Goal: Task Accomplishment & Management: Manage account settings

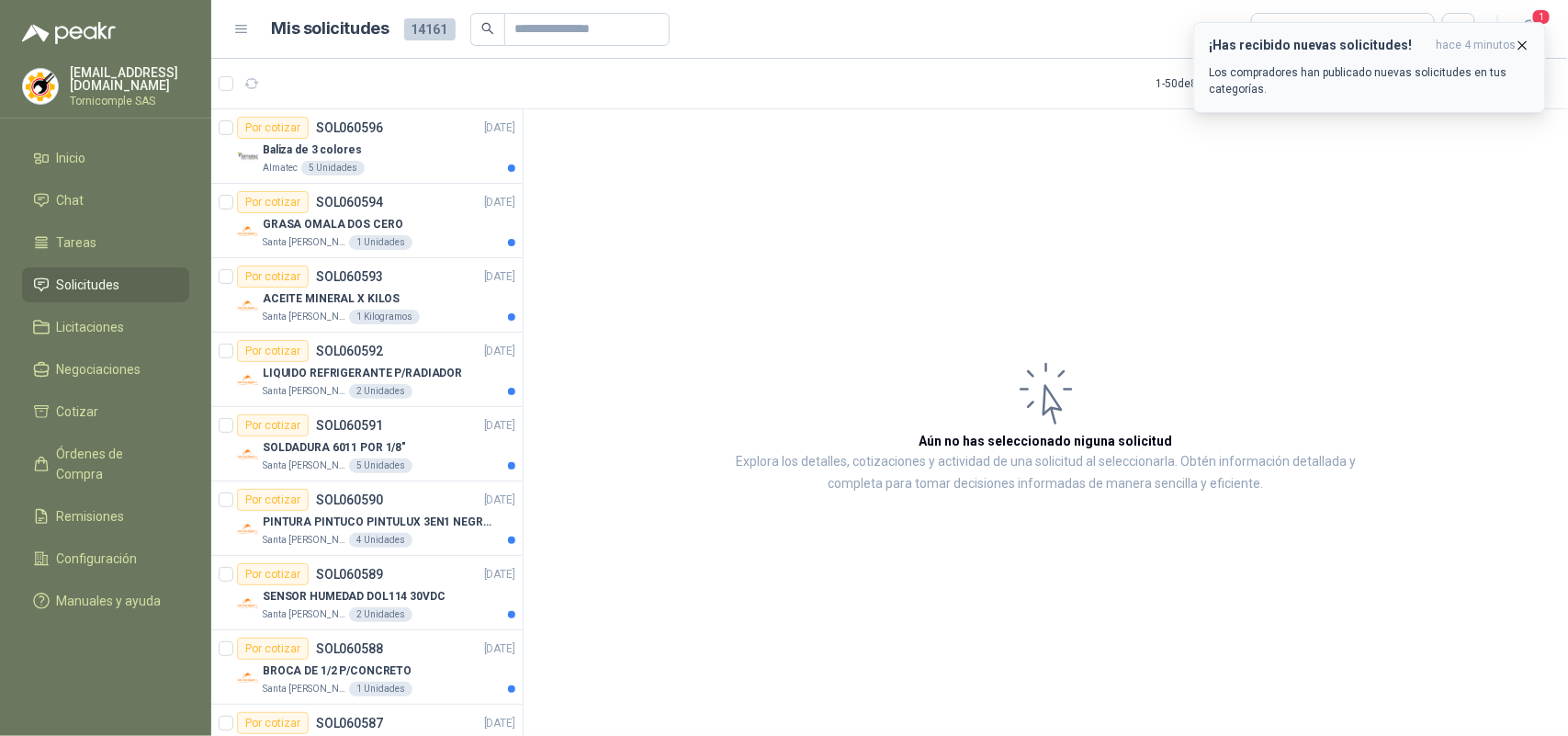
scroll to position [534, 0]
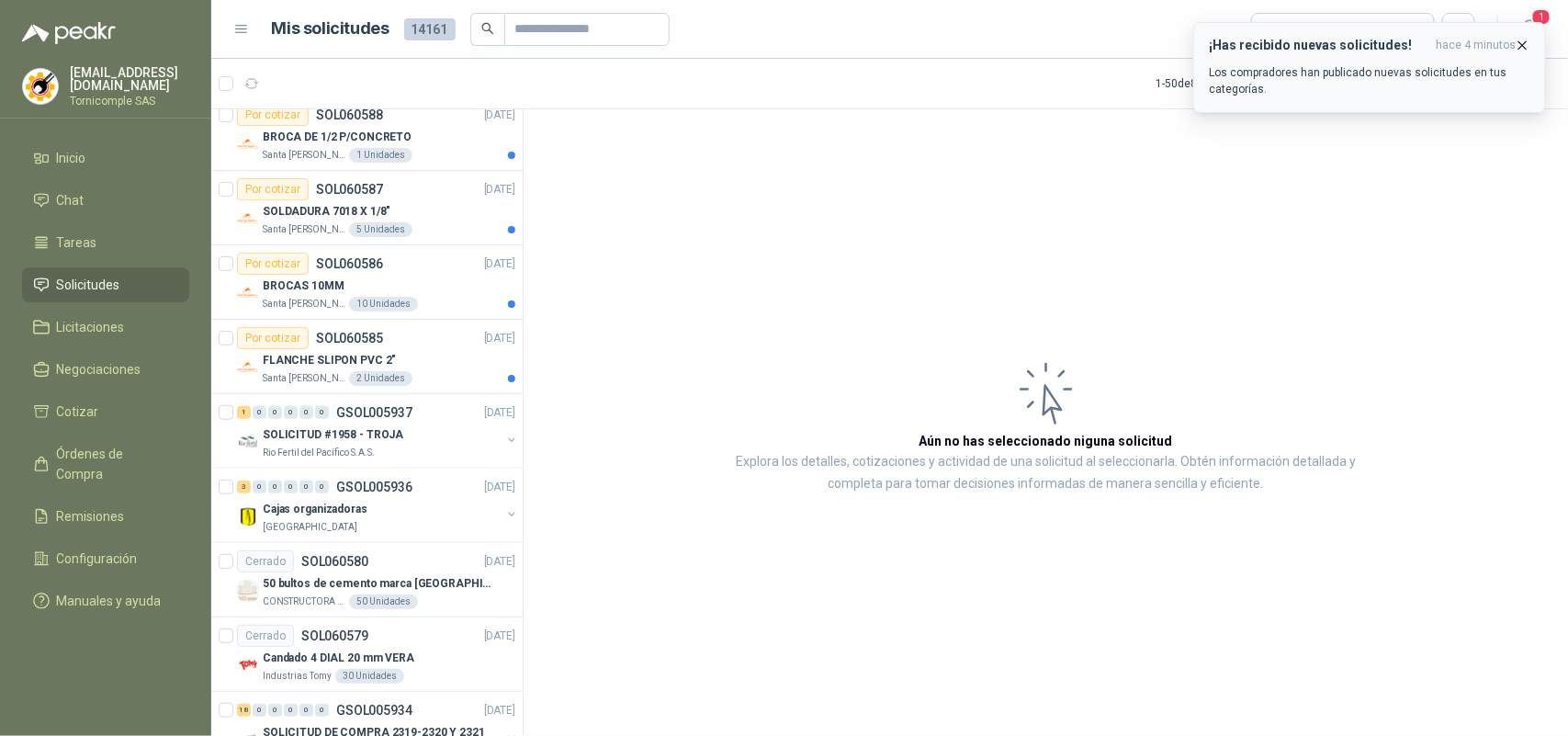
click at [1525, 44] on icon "button" at bounding box center [1522, 45] width 15 height 15
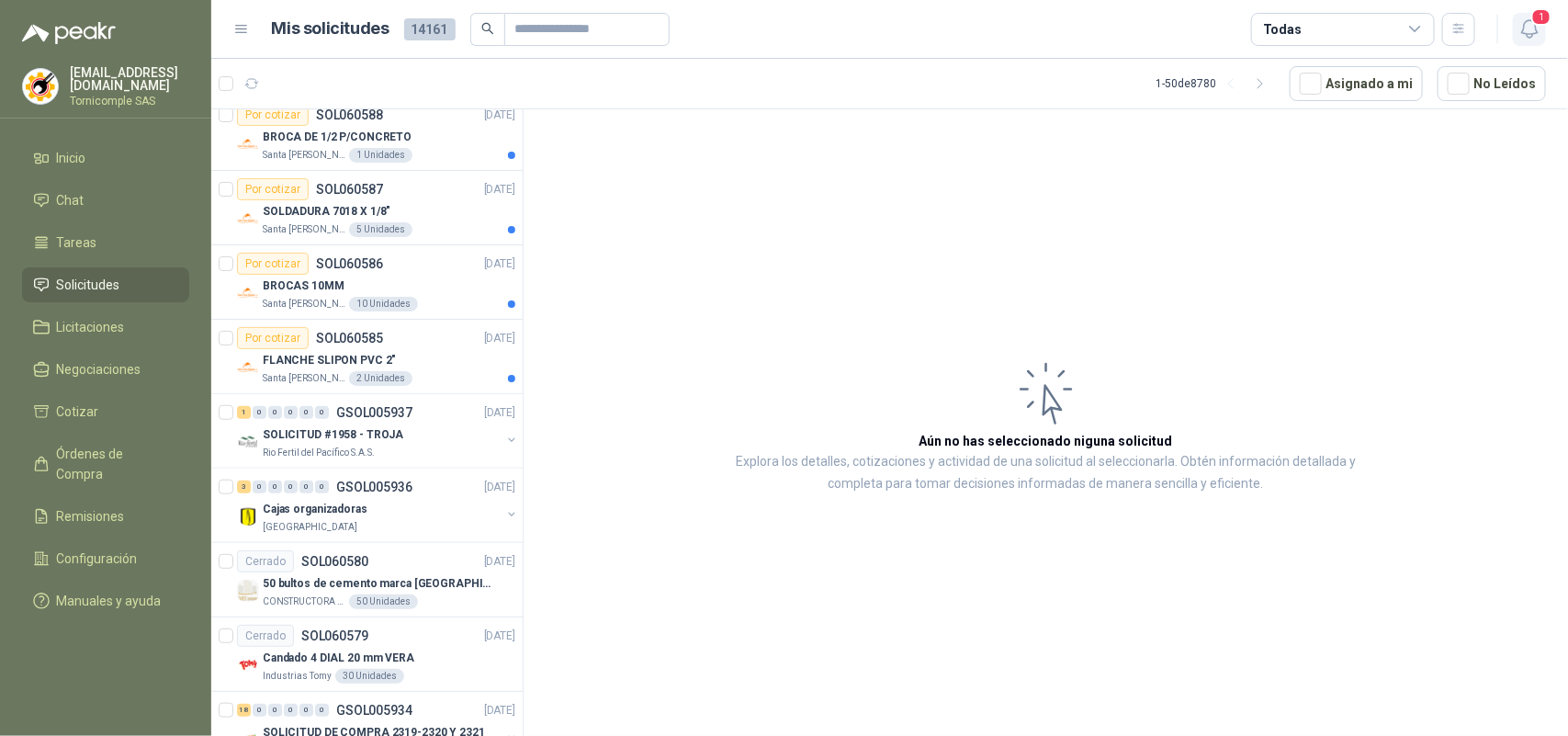
click at [1538, 23] on span "1" at bounding box center [1540, 17] width 20 height 17
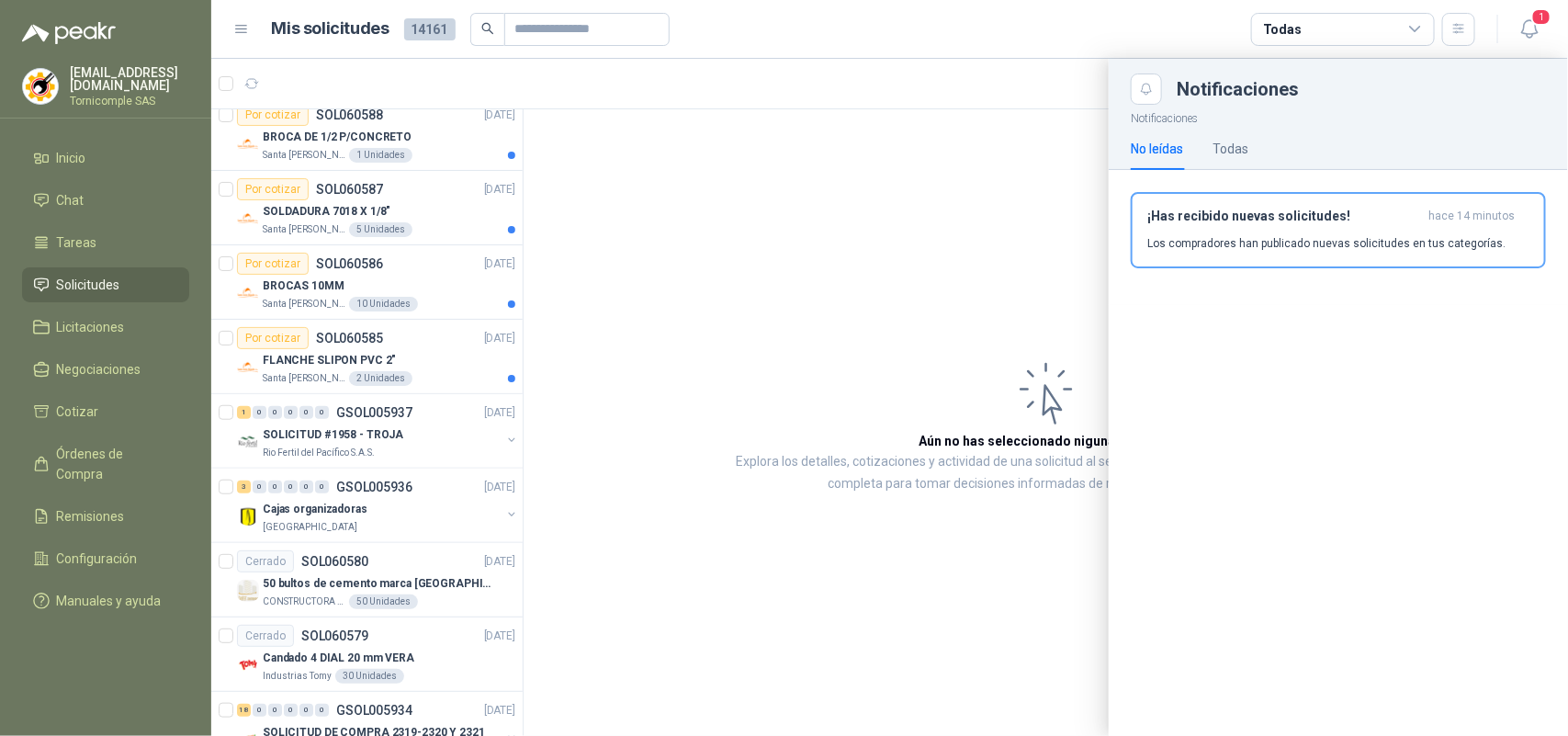
click at [404, 391] on div at bounding box center [890, 397] width 1356 height 677
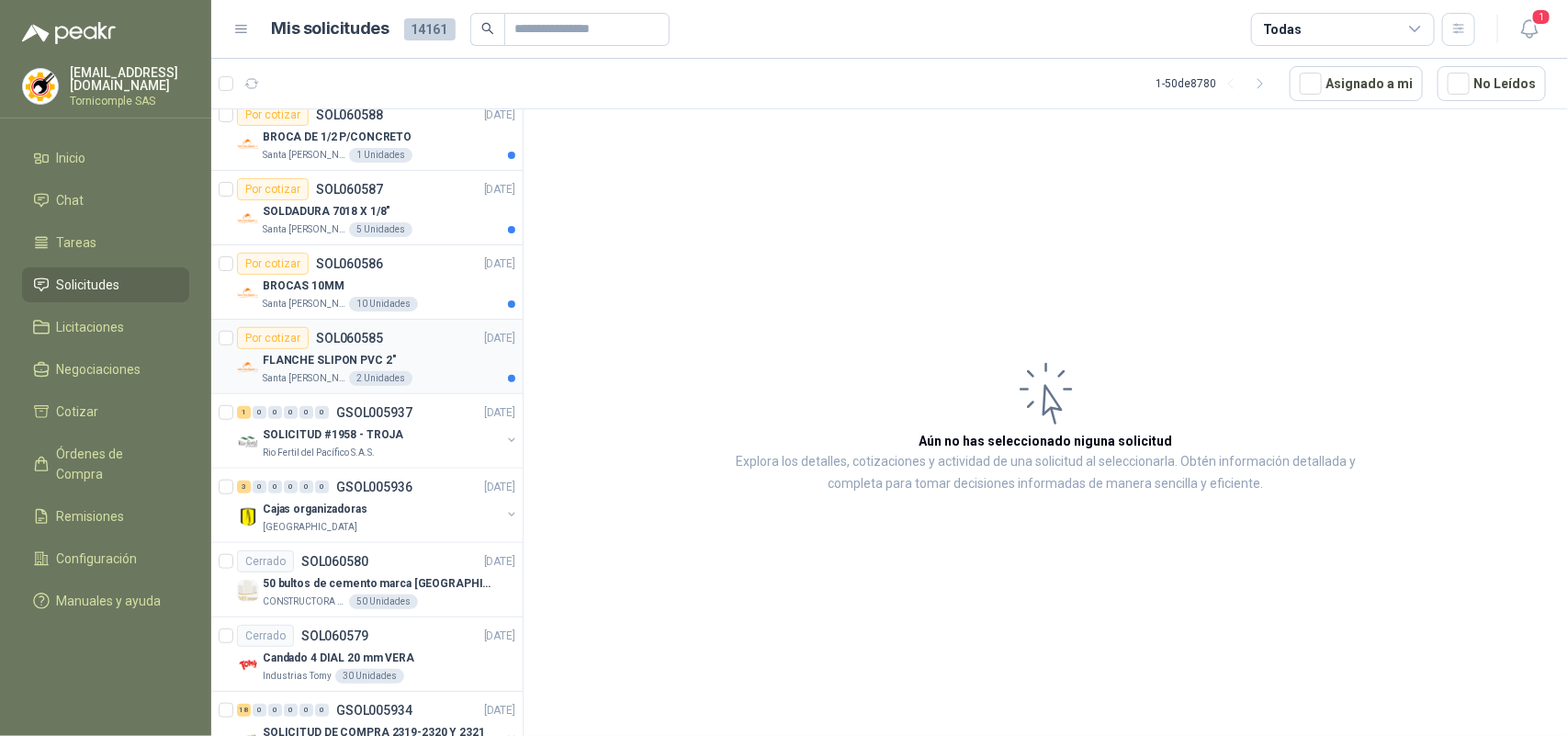
click at [410, 368] on div "FLANCHE SLIPON PVC 2"" at bounding box center [389, 360] width 253 height 22
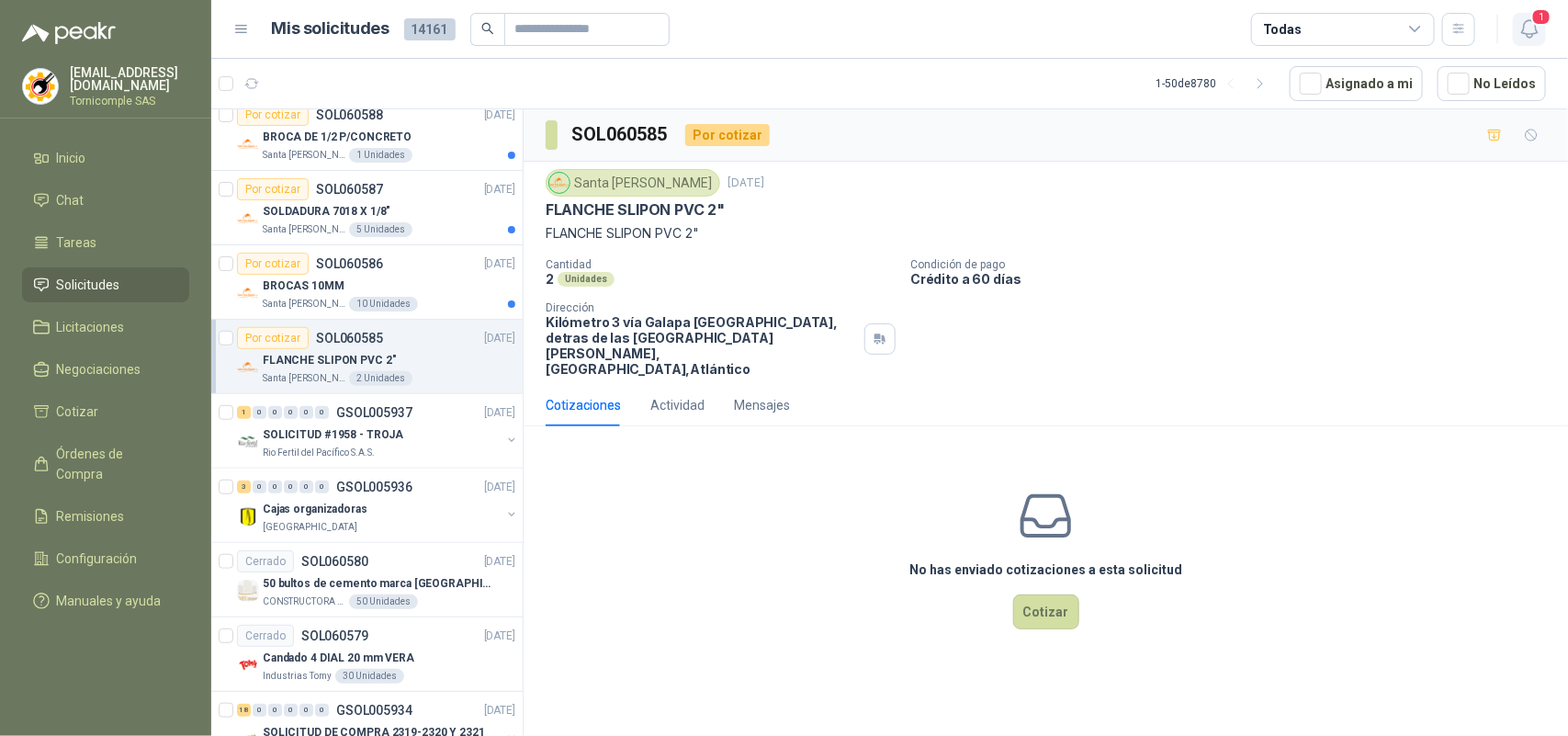
click at [1522, 26] on icon "button" at bounding box center [1530, 29] width 23 height 23
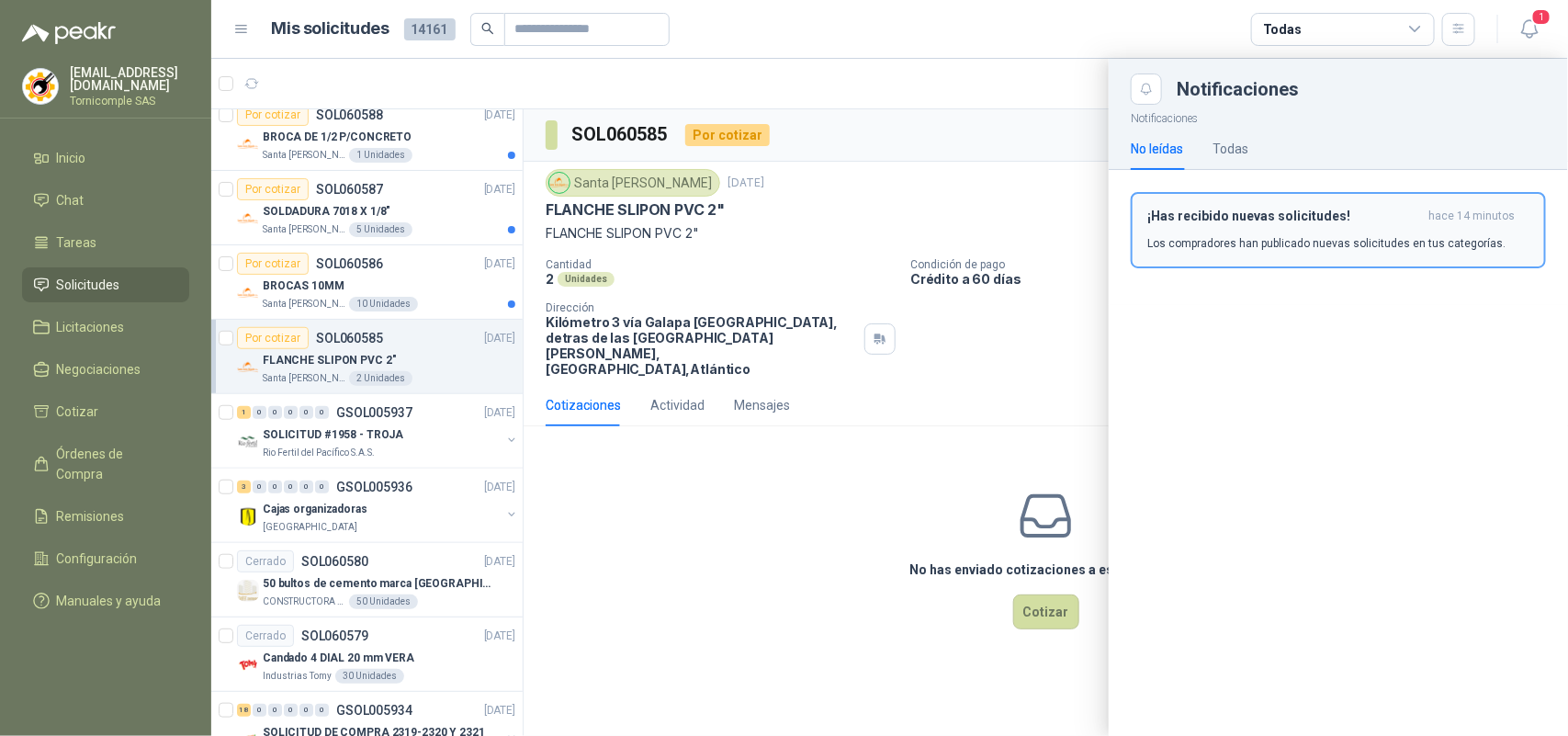
click at [1452, 212] on span "hace 14 minutos" at bounding box center [1471, 216] width 87 height 15
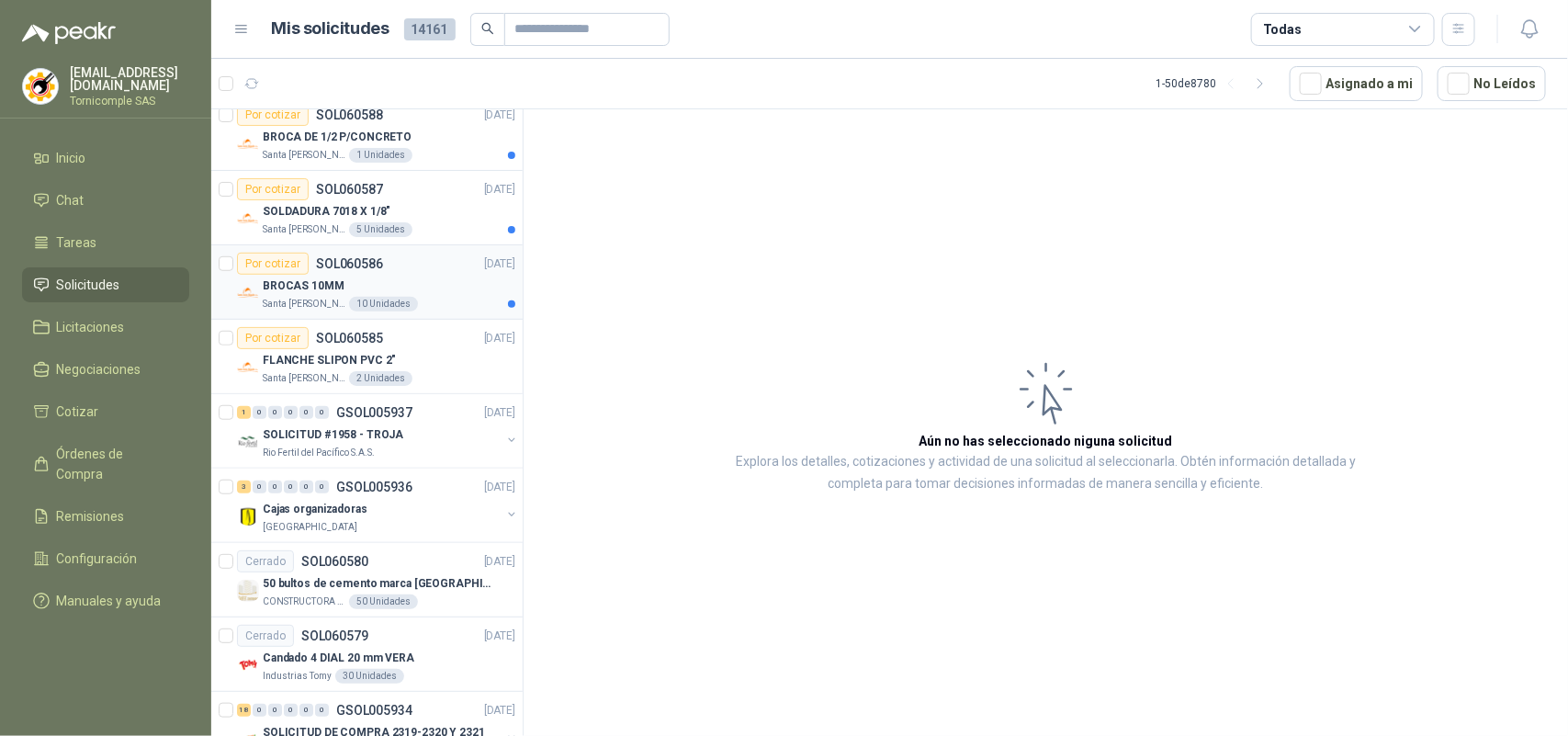
click at [467, 317] on article "Por cotizar SOL060586 [DATE] BROCAS 10MM Santa [PERSON_NAME] 10 Unidades" at bounding box center [367, 282] width 312 height 74
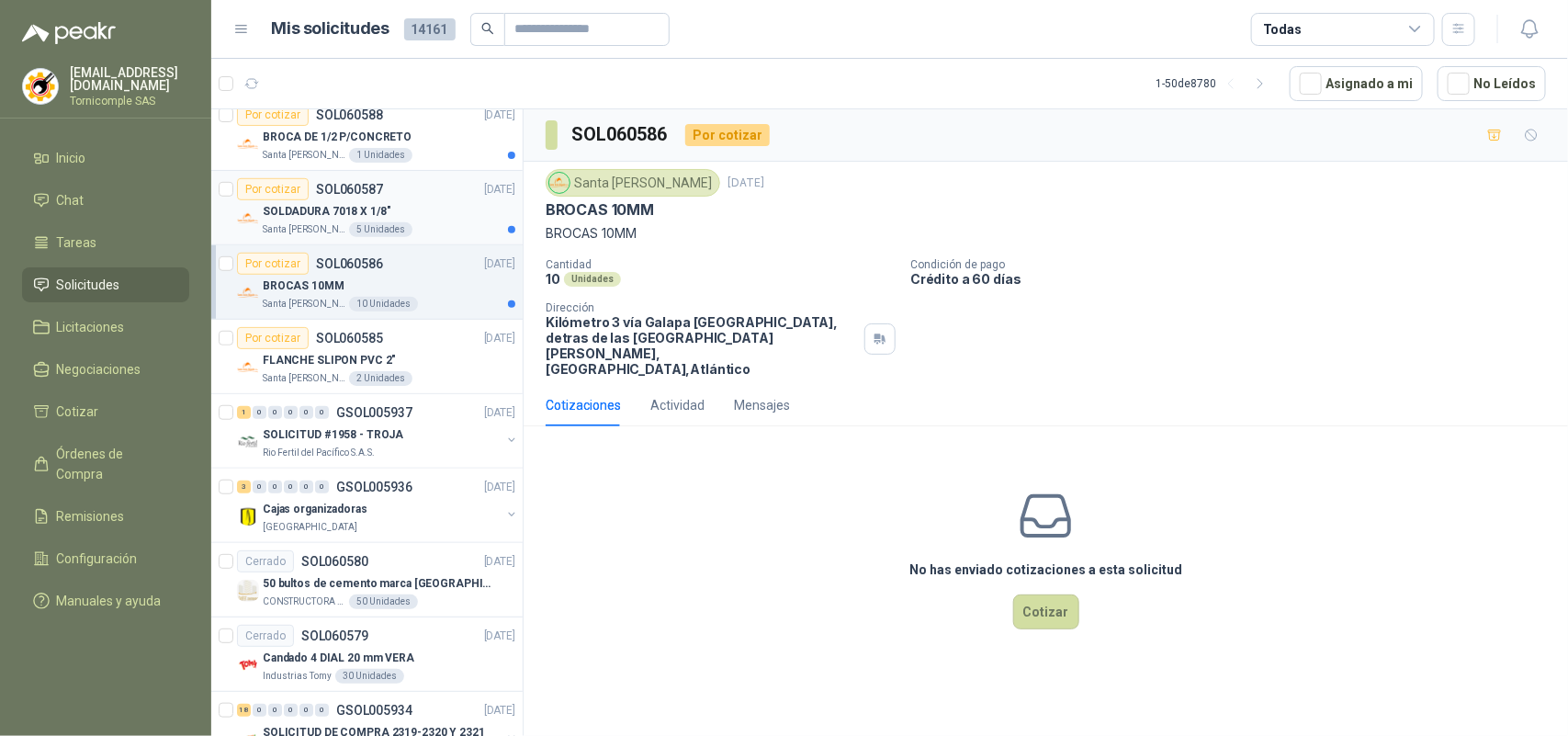
click at [416, 236] on div "Santa [PERSON_NAME] 5 Unidades" at bounding box center [389, 229] width 253 height 14
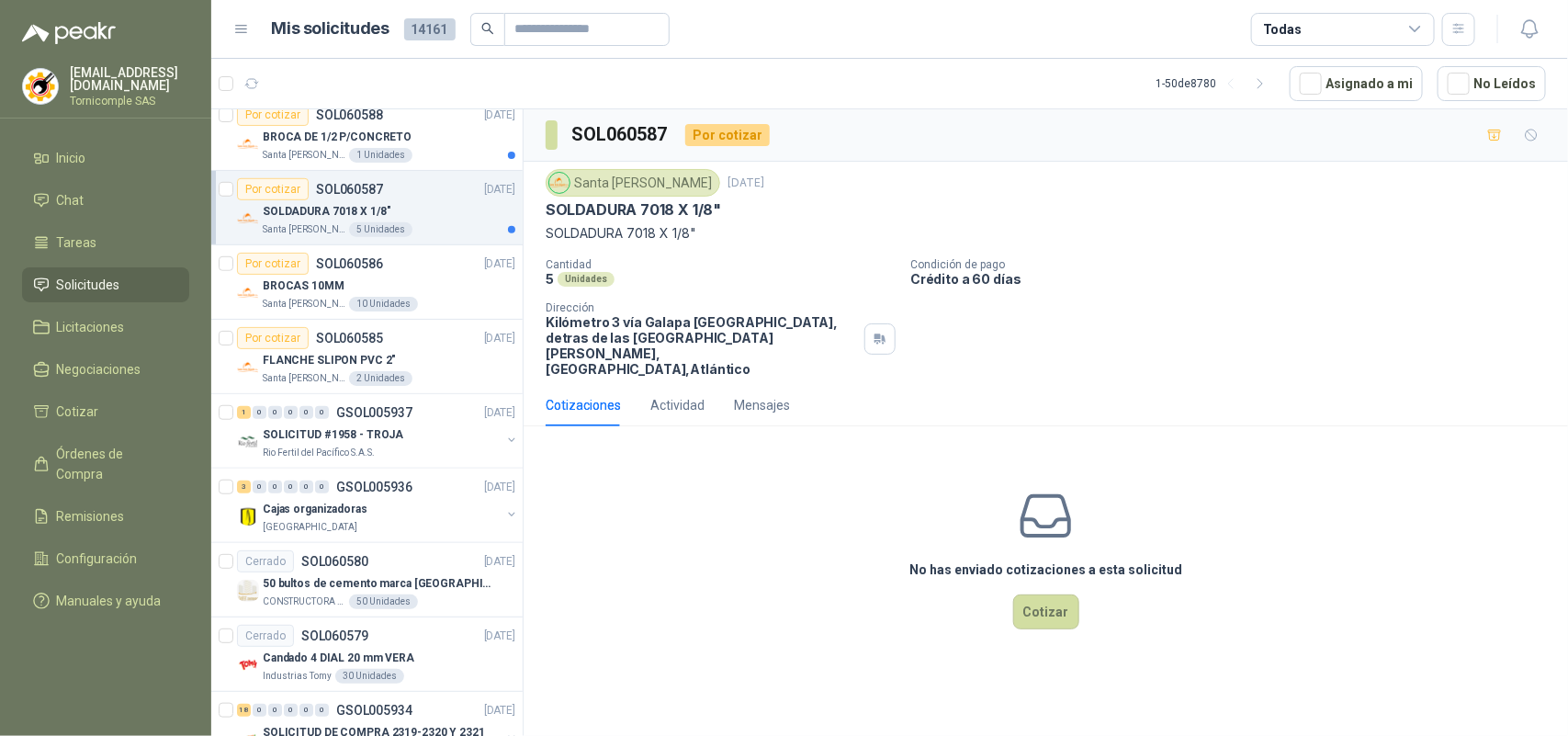
click at [464, 106] on article "1 - 50 de 8780 Asignado a mi No Leídos" at bounding box center [890, 84] width 1356 height 50
click at [445, 150] on div "Santa [PERSON_NAME] 1 Unidades" at bounding box center [389, 155] width 253 height 14
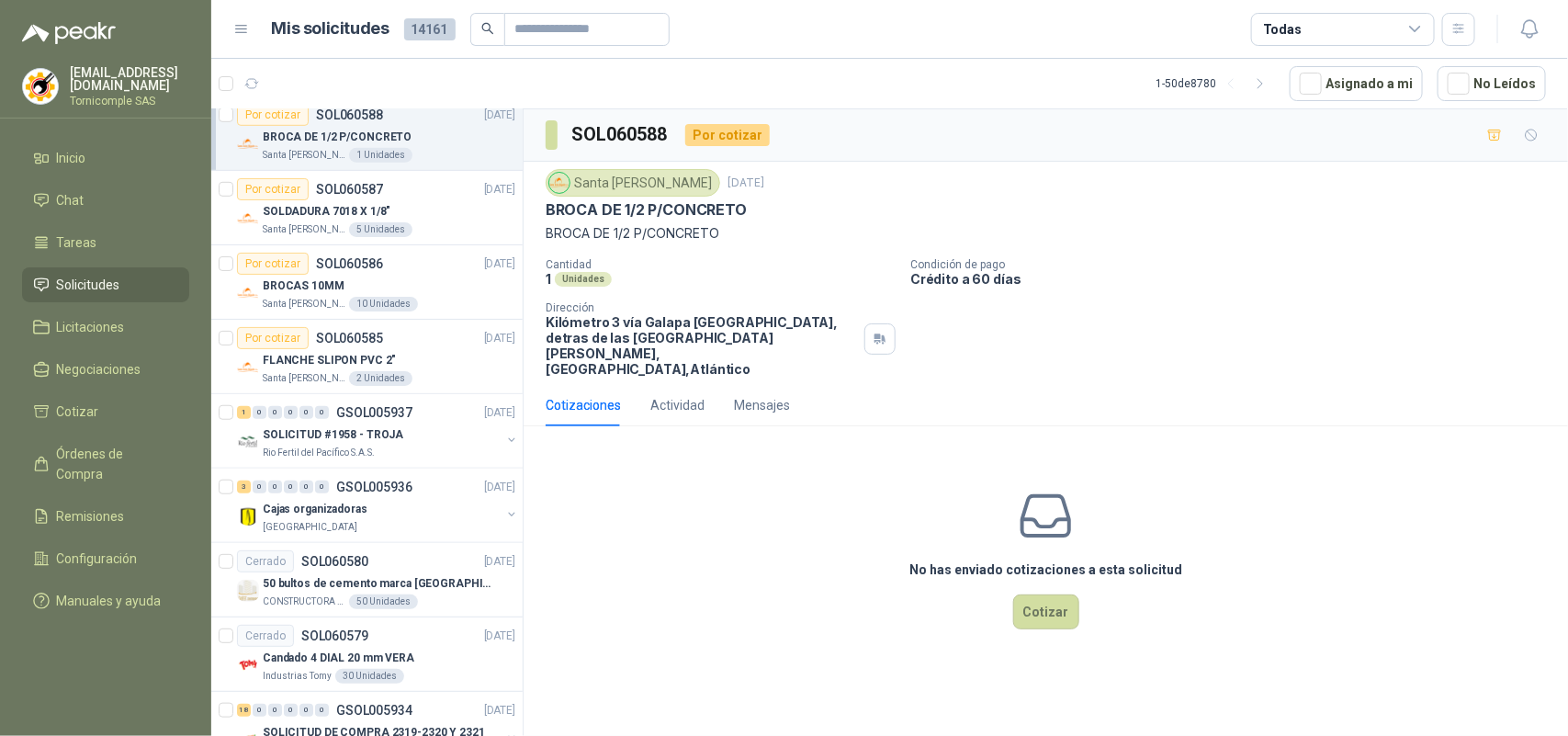
click at [131, 267] on link "Solicitudes" at bounding box center [106, 285] width 167 height 35
click at [122, 164] on li "Inicio" at bounding box center [105, 158] width 145 height 20
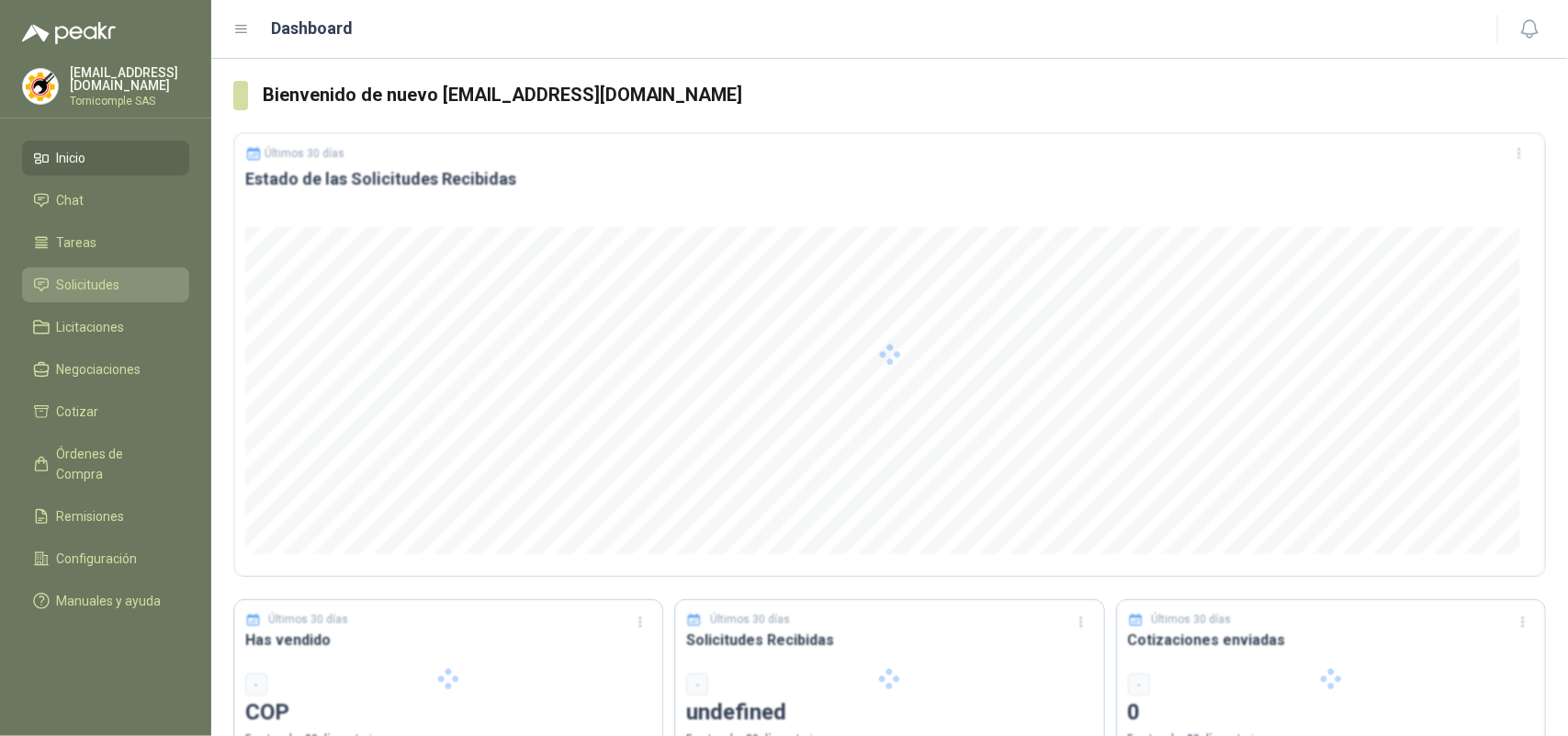
click at [121, 278] on li "Solicitudes" at bounding box center [105, 284] width 145 height 20
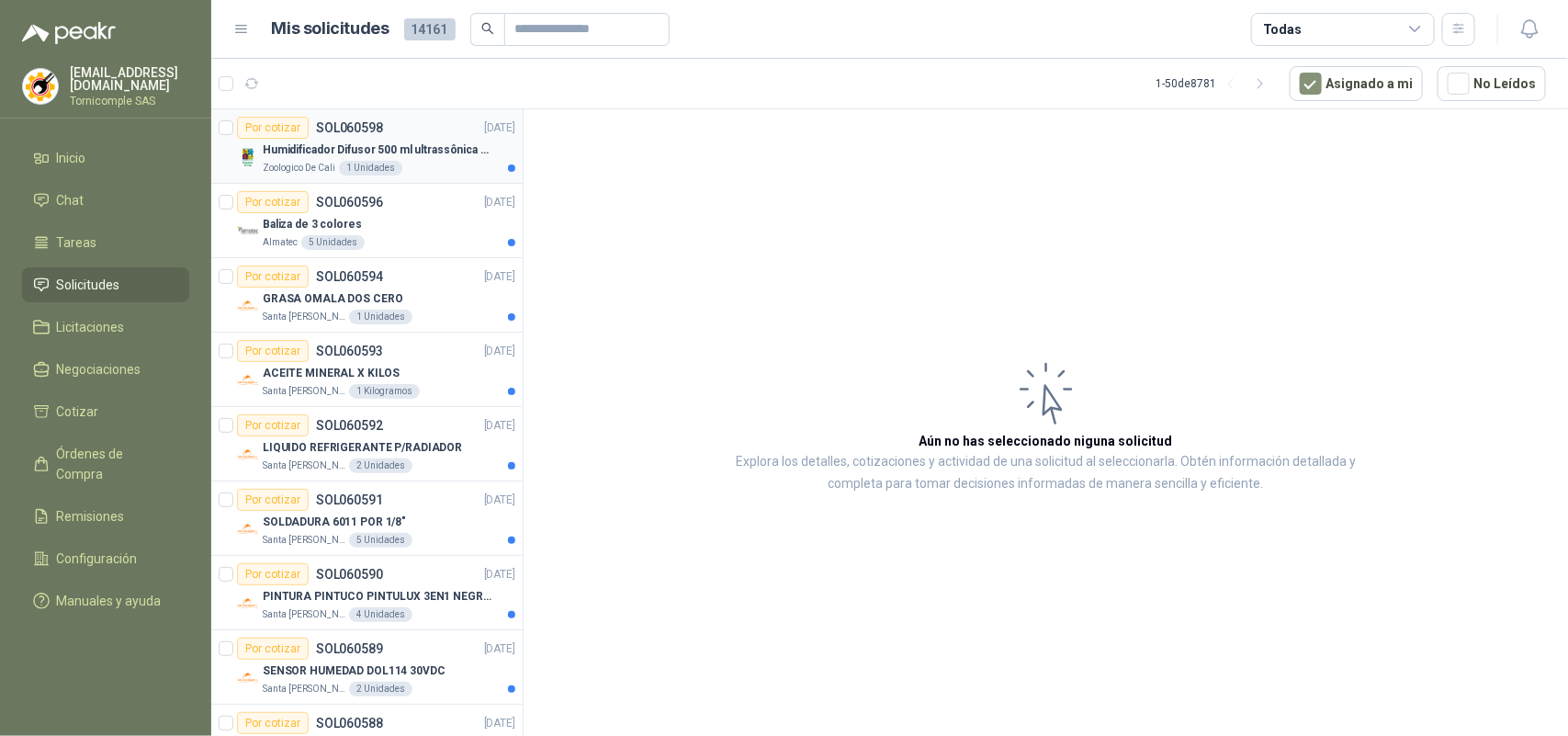
click at [423, 181] on article "Por cotizar SOL060598 [DATE] Humidificador Difusor 500 ml ultrassônica Residenc…" at bounding box center [367, 146] width 312 height 74
